Goal: Task Accomplishment & Management: Use online tool/utility

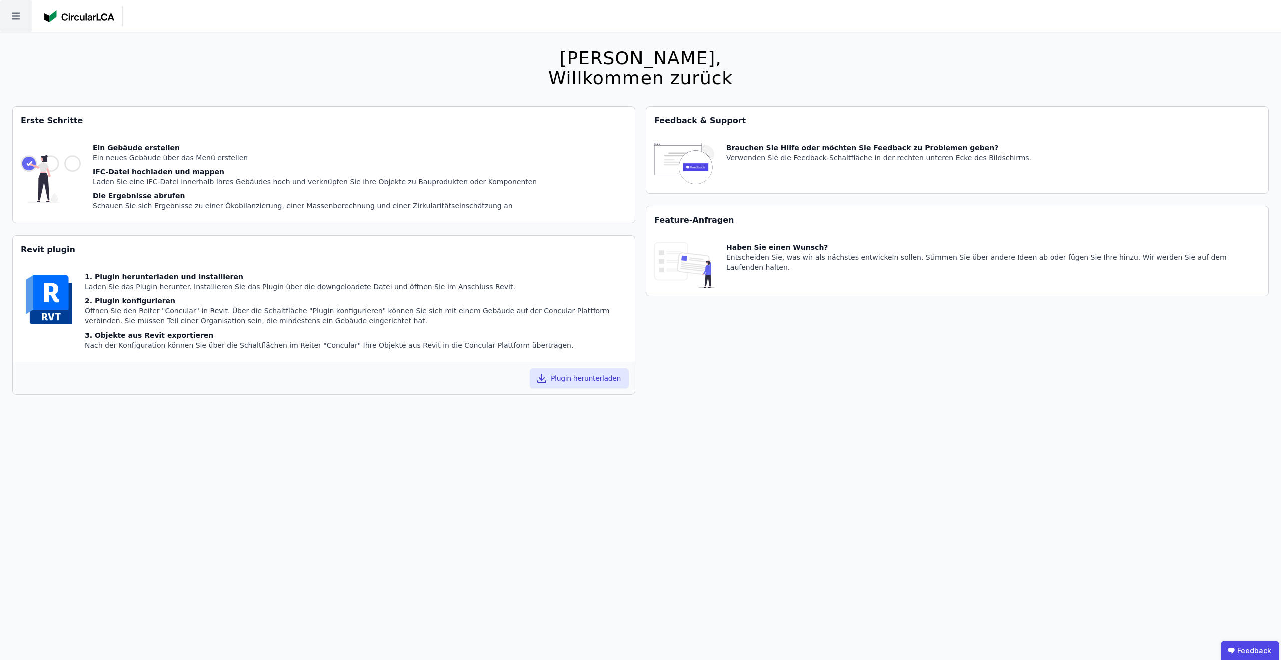
click at [18, 16] on icon at bounding box center [16, 16] width 8 height 7
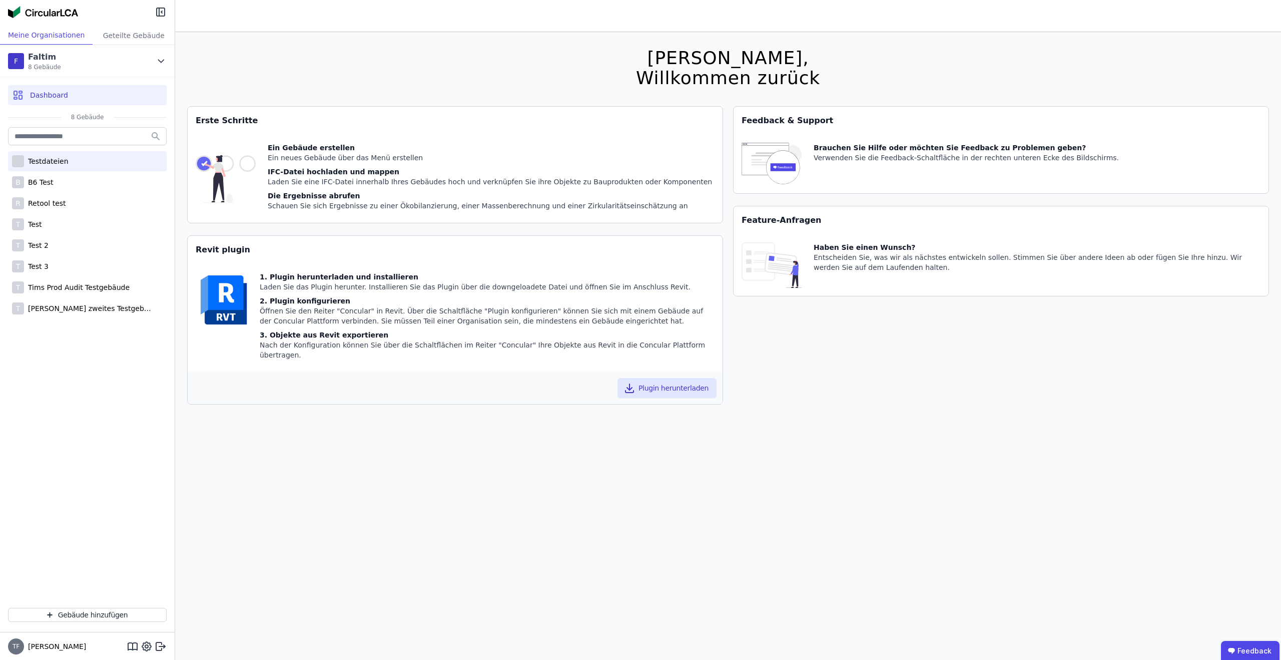
click at [76, 170] on div "Testdateien" at bounding box center [87, 161] width 159 height 20
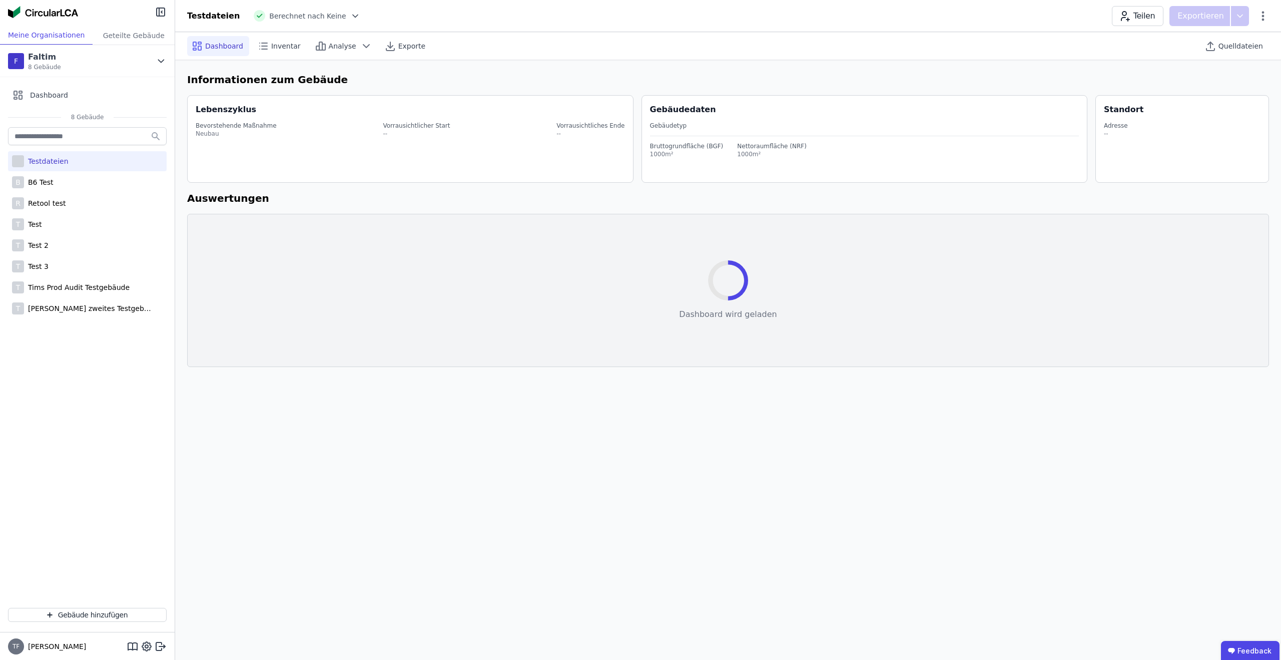
select select "*"
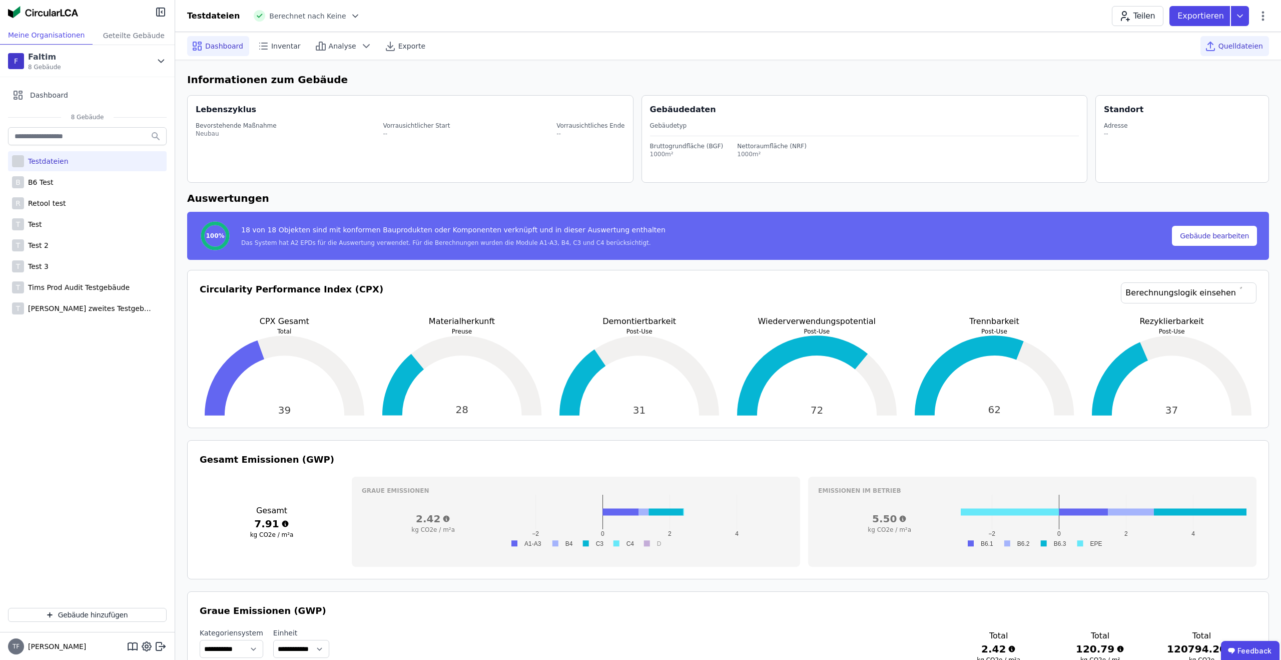
click at [1024, 48] on span "Quelldateien" at bounding box center [1241, 46] width 45 height 10
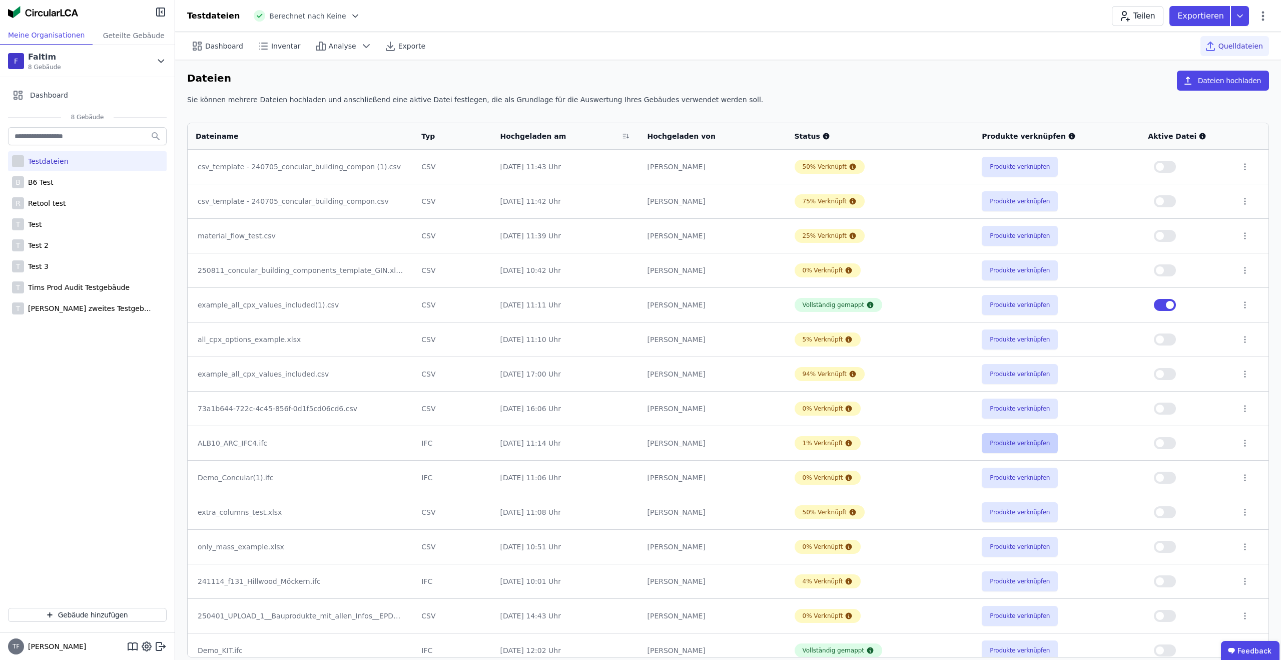
scroll to position [2, 0]
click at [1006, 437] on button "Produkte verknüpfen" at bounding box center [1020, 441] width 76 height 20
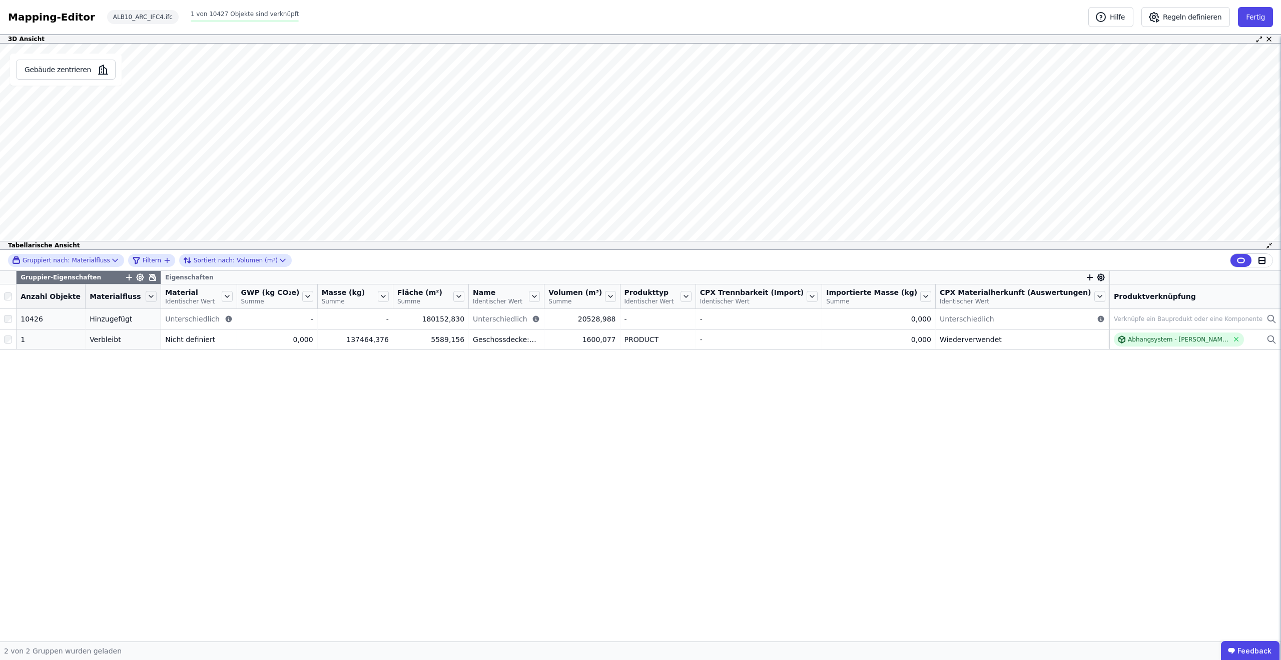
click at [153, 279] on icon at bounding box center [153, 277] width 8 height 8
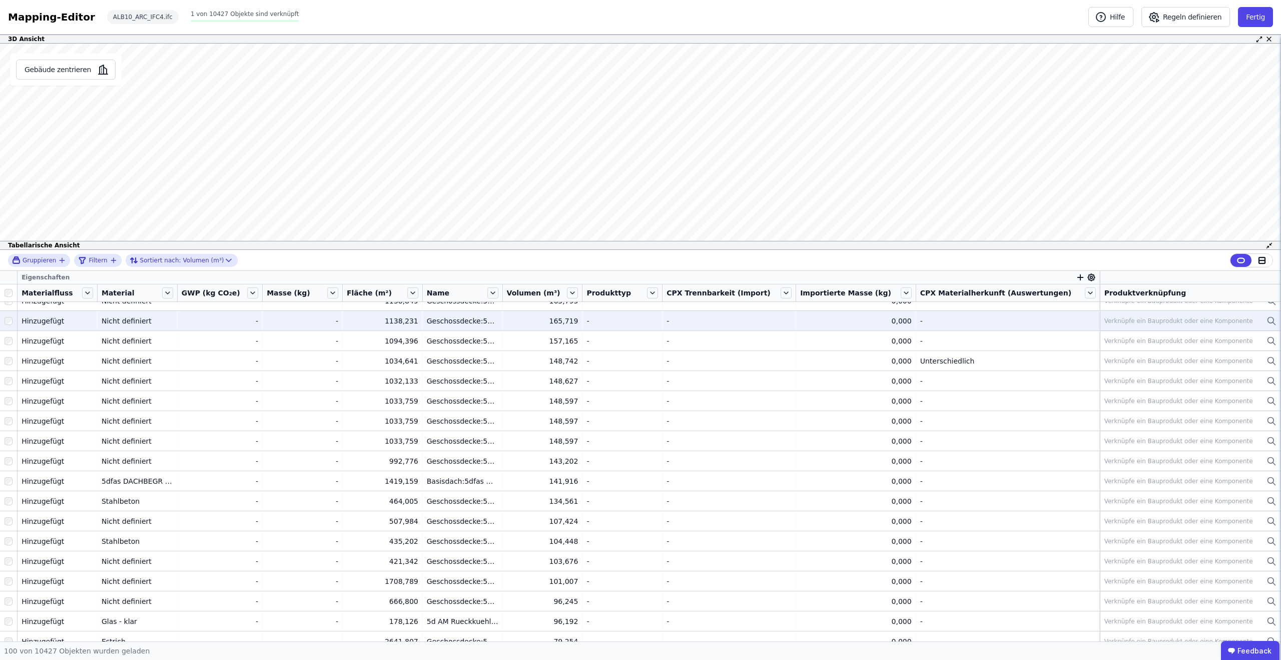
scroll to position [330, 0]
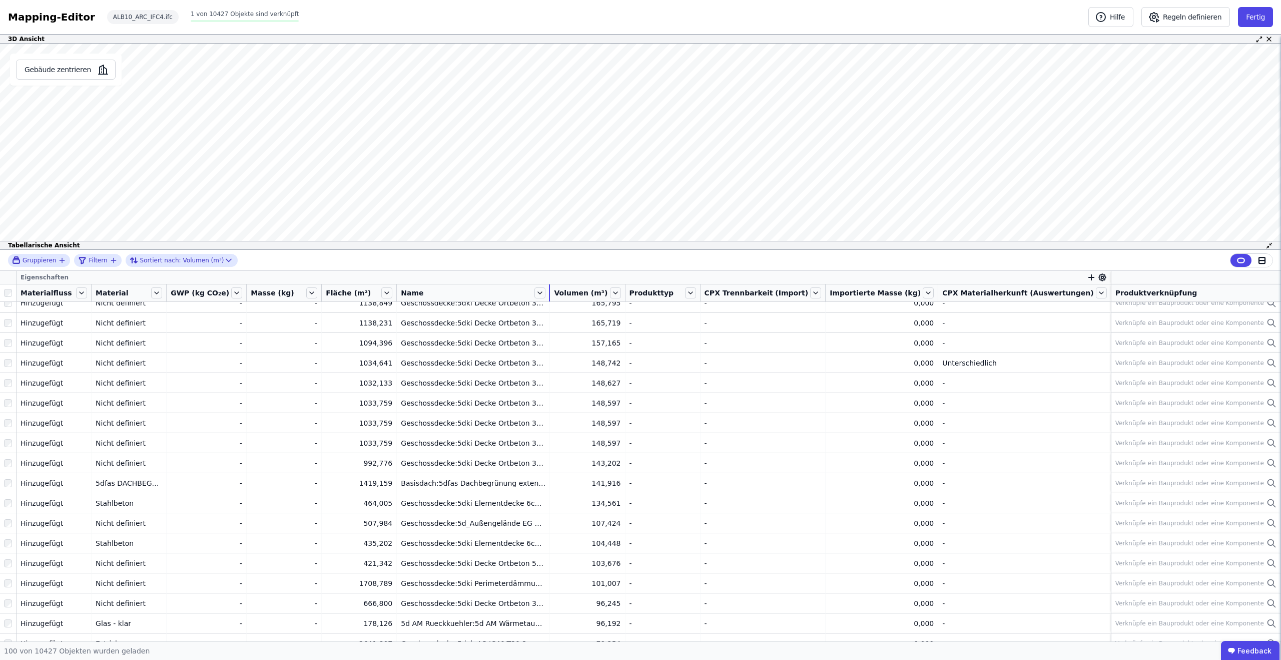
drag, startPoint x: 521, startPoint y: 292, endPoint x: 599, endPoint y: 290, distance: 78.1
click at [599, 290] on tr "Materialfluss Material GWP (kg CO₂e) Masse (kg) Fläche (m²) Name Volumen (m³) P…" at bounding box center [640, 293] width 1281 height 18
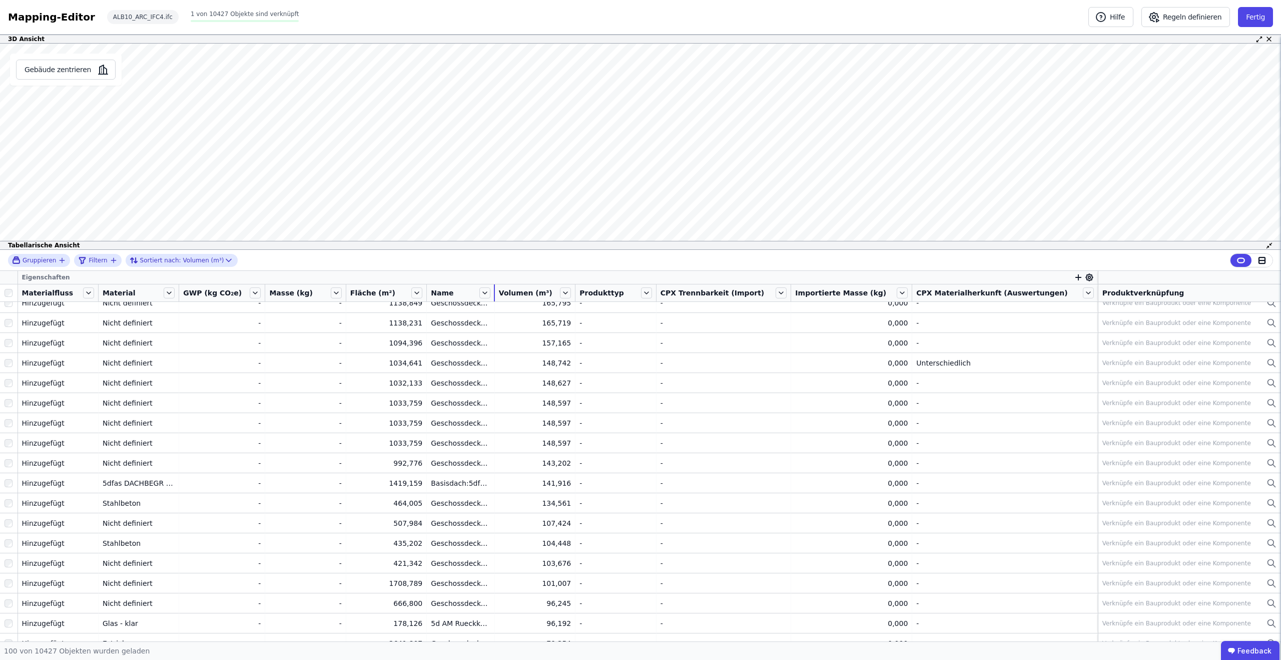
drag, startPoint x: 569, startPoint y: 292, endPoint x: 474, endPoint y: 295, distance: 94.1
click at [474, 295] on div "Name" at bounding box center [461, 292] width 68 height 17
